Goal: Transaction & Acquisition: Purchase product/service

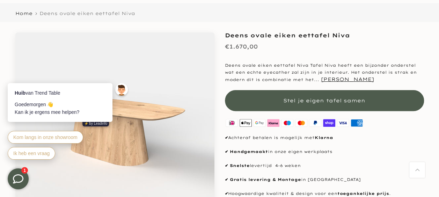
scroll to position [42, 0]
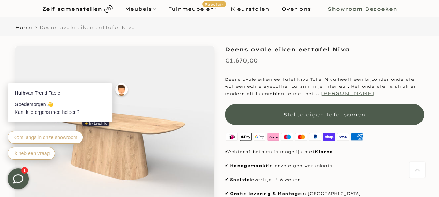
click at [321, 91] on button "[PERSON_NAME]" at bounding box center [347, 93] width 53 height 6
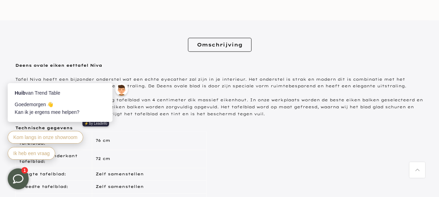
scroll to position [313, 0]
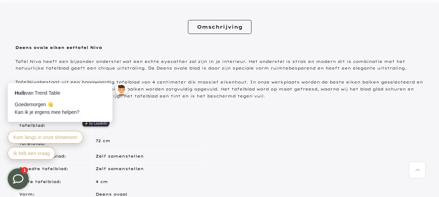
click at [302, 117] on div "Hoogte tot bovenkant tafelblad: 76 cm Hoogte tot onderkant tafelblad: 72 cm Len…" at bounding box center [219, 181] width 408 height 137
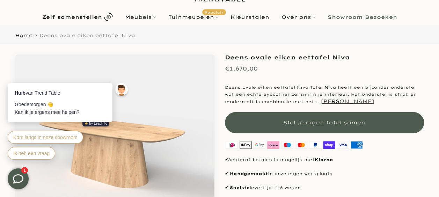
scroll to position [20, 0]
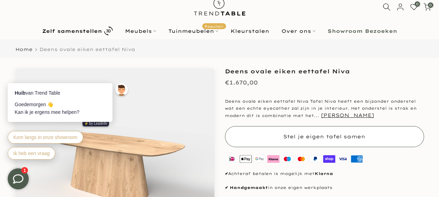
click at [323, 137] on span "Stel je eigen tafel samen" at bounding box center [324, 136] width 82 height 6
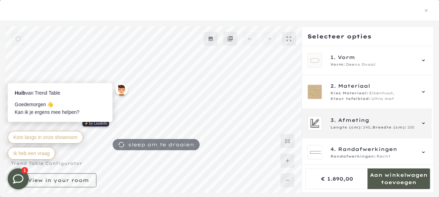
click at [422, 123] on icon at bounding box center [423, 123] width 6 height 6
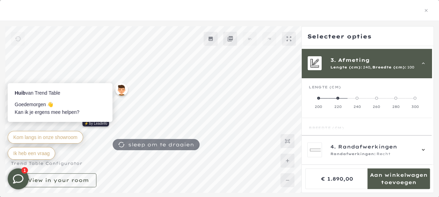
scroll to position [62, 0]
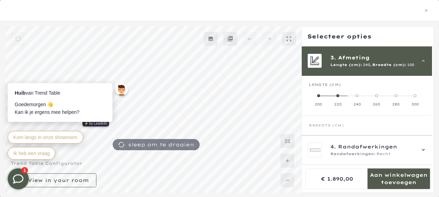
click at [413, 95] on span at bounding box center [414, 95] width 3 height 3
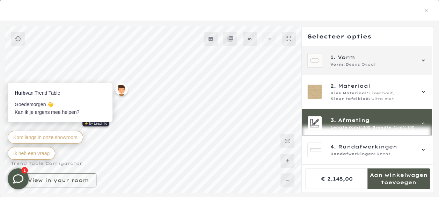
click at [423, 60] on icon at bounding box center [423, 61] width 6 height 6
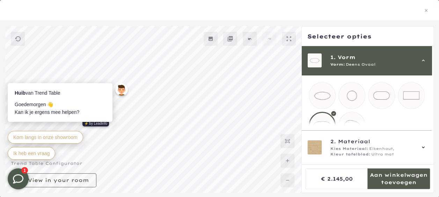
click at [384, 95] on mmq-loader at bounding box center [381, 95] width 26 height 26
click at [438, 193] on div at bounding box center [219, 112] width 439 height 182
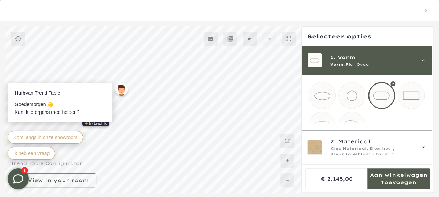
click at [286, 161] on icon at bounding box center [287, 161] width 6 height 6
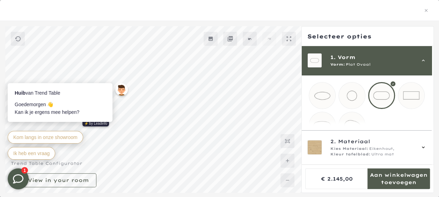
click at [286, 161] on icon at bounding box center [287, 161] width 6 height 6
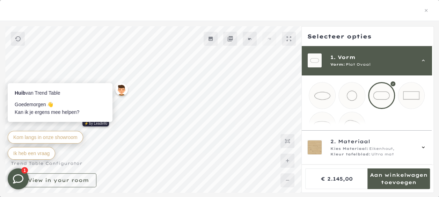
click at [286, 161] on icon at bounding box center [287, 161] width 6 height 6
click at [438, 192] on div at bounding box center [219, 109] width 439 height 166
click at [253, 174] on div at bounding box center [219, 109] width 439 height 166
click at [130, 15] on div at bounding box center [219, 10] width 422 height 9
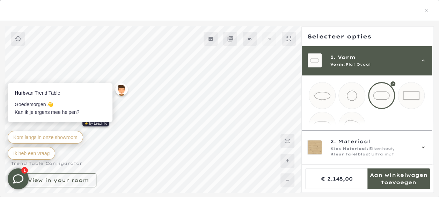
click at [318, 125] on mmq-loader at bounding box center [322, 125] width 26 height 26
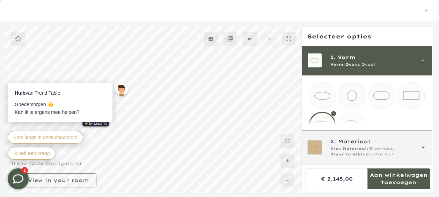
click at [421, 146] on icon at bounding box center [423, 147] width 6 height 6
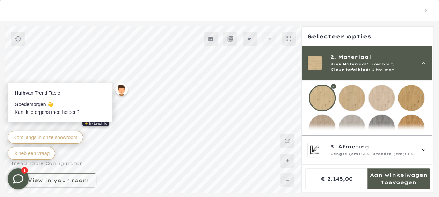
scroll to position [88, 0]
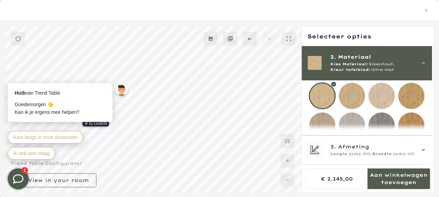
click at [410, 99] on mmq-loader at bounding box center [411, 96] width 26 height 26
click at [417, 122] on mmq-loader at bounding box center [411, 125] width 26 height 26
click at [412, 87] on mmq-loader at bounding box center [411, 96] width 26 height 26
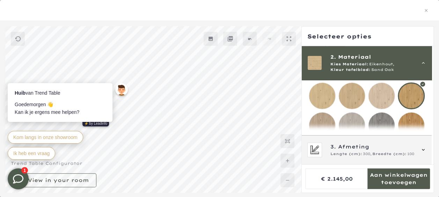
click at [424, 150] on icon at bounding box center [423, 150] width 6 height 6
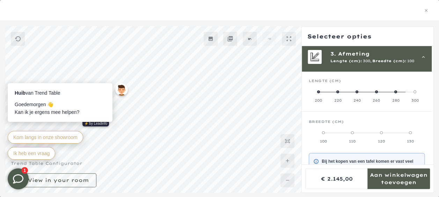
scroll to position [62, 0]
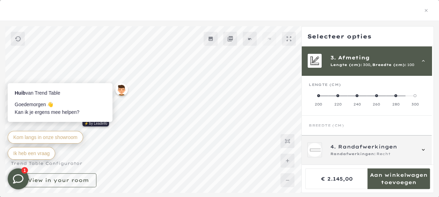
click at [422, 150] on icon at bounding box center [422, 150] width 3 height 2
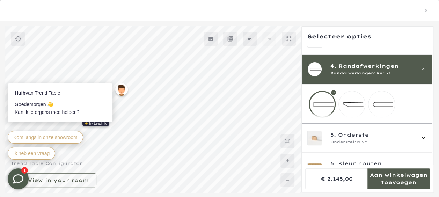
scroll to position [91, 0]
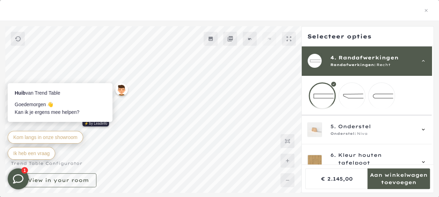
click at [381, 96] on mmq-loader at bounding box center [381, 96] width 26 height 26
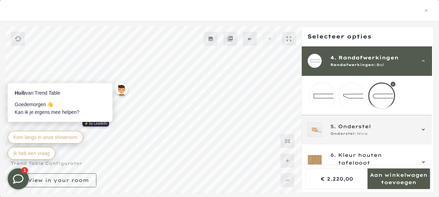
click at [421, 132] on icon at bounding box center [423, 130] width 6 height 6
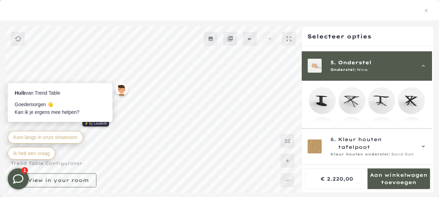
scroll to position [120, 0]
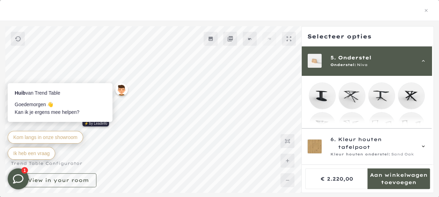
click at [352, 97] on mmq-loader at bounding box center [351, 96] width 26 height 26
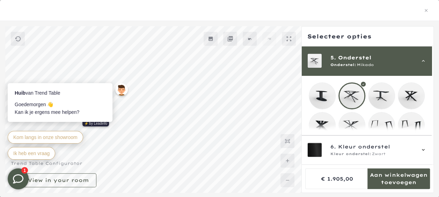
click at [382, 97] on mmq-loader at bounding box center [381, 96] width 26 height 26
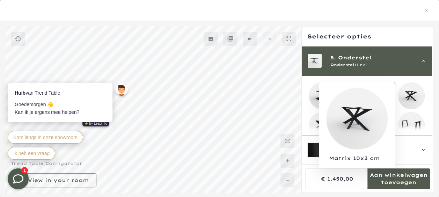
click at [409, 93] on mmq-loader at bounding box center [411, 96] width 26 height 26
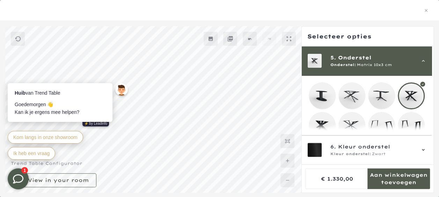
click at [320, 126] on mmq-loader at bounding box center [322, 125] width 26 height 26
click at [351, 124] on mmq-loader at bounding box center [351, 125] width 26 height 26
click at [373, 125] on mmq-loader at bounding box center [381, 125] width 26 height 26
click at [402, 126] on mmq-loader at bounding box center [411, 125] width 26 height 26
click at [320, 99] on mmq-loader at bounding box center [322, 96] width 26 height 26
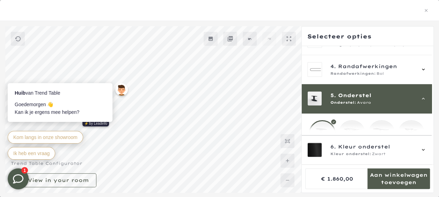
scroll to position [79, 0]
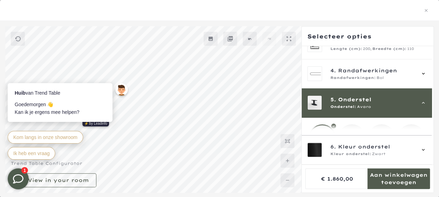
click at [372, 98] on span "5. Onderstel" at bounding box center [372, 100] width 84 height 8
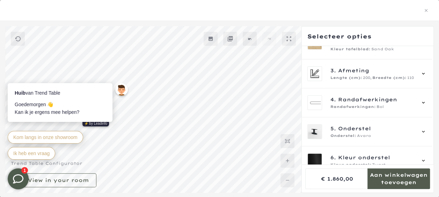
scroll to position [59, 0]
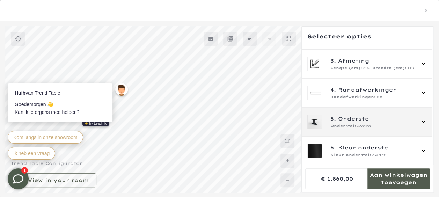
click at [423, 121] on icon at bounding box center [423, 122] width 6 height 6
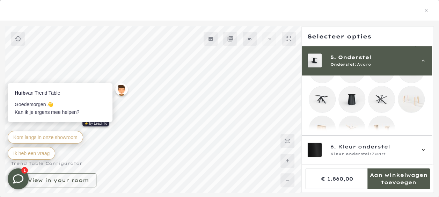
scroll to position [246, 0]
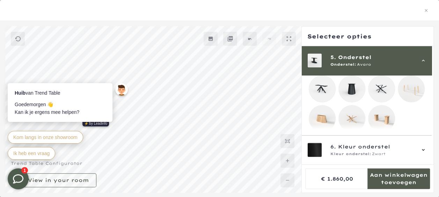
click at [353, 90] on mmq-loader at bounding box center [351, 89] width 26 height 26
click at [319, 119] on mmq-loader at bounding box center [322, 118] width 26 height 26
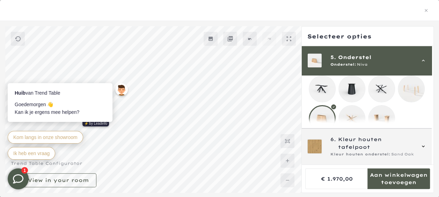
click at [421, 146] on icon at bounding box center [422, 146] width 3 height 2
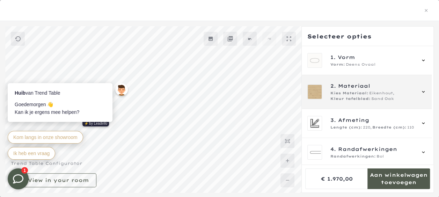
click at [357, 90] on div "2. Materiaal Kies Materiaal: Eikenhout, Kleur tafelblad: Sand Oak" at bounding box center [372, 92] width 84 height 20
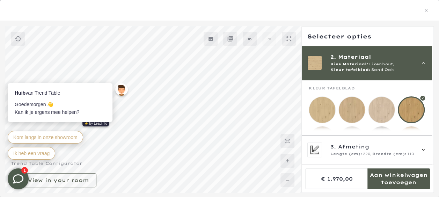
scroll to position [88, 0]
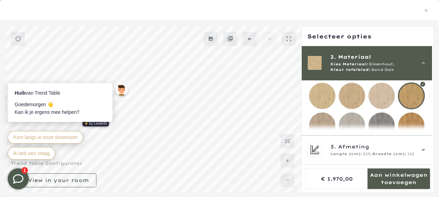
click at [410, 93] on div at bounding box center [410, 95] width 27 height 27
click at [396, 179] on mmq-formatted-message at bounding box center [398, 178] width 62 height 14
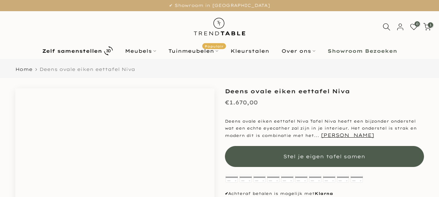
scroll to position [364, 0]
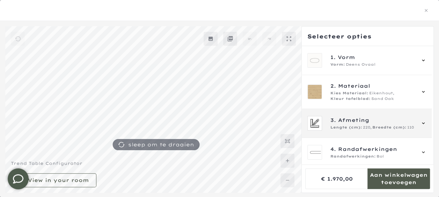
click at [424, 120] on icon at bounding box center [423, 123] width 6 height 6
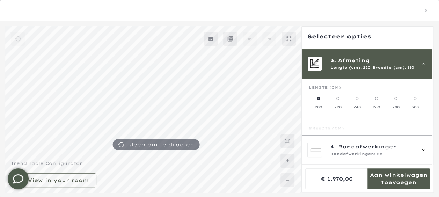
scroll to position [62, 0]
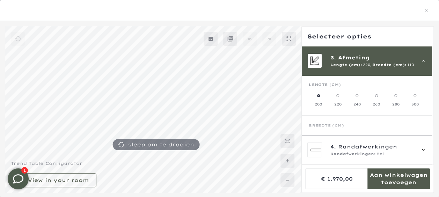
click at [413, 95] on span at bounding box center [414, 95] width 3 height 3
